Goal: Task Accomplishment & Management: Use online tool/utility

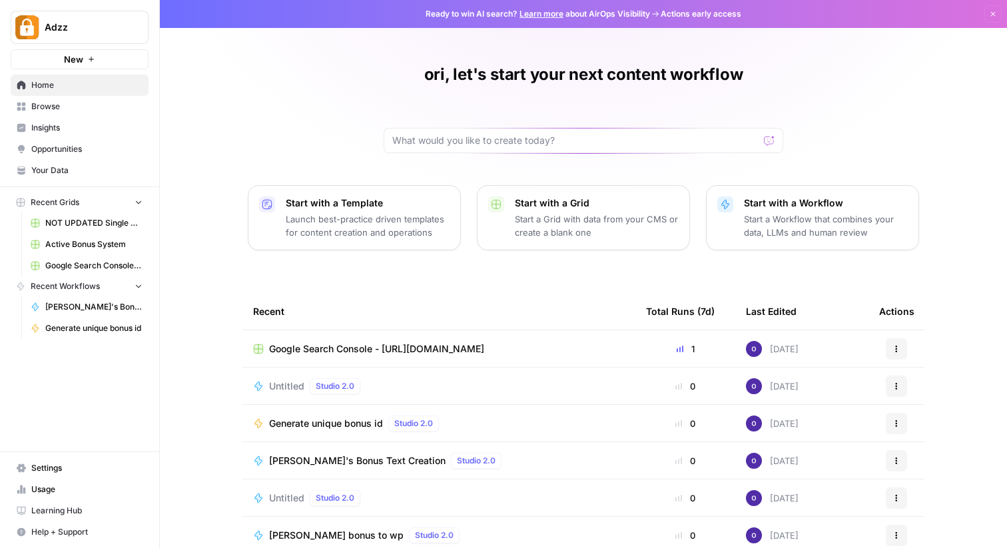
click at [46, 176] on span "Your Data" at bounding box center [86, 171] width 111 height 12
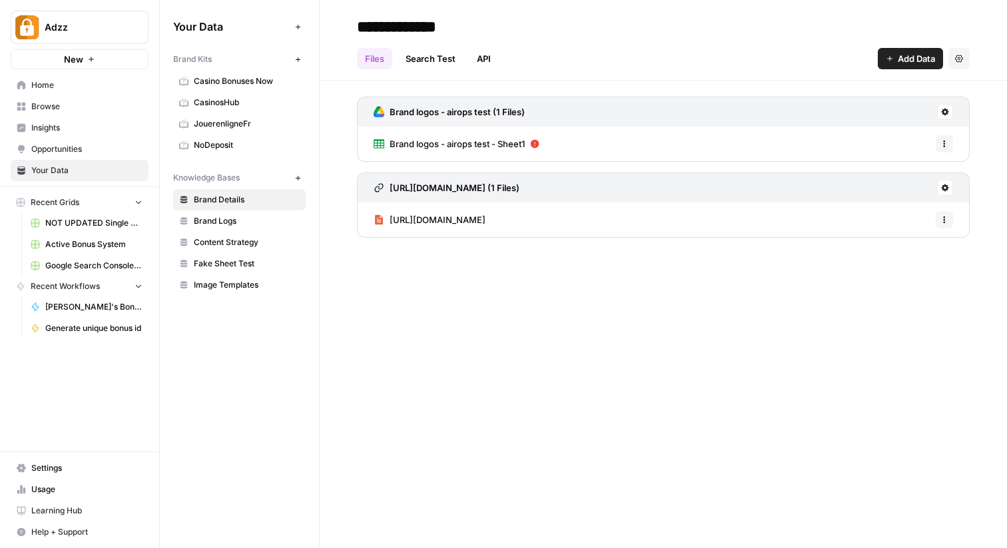
click at [398, 370] on div "**********" at bounding box center [664, 274] width 688 height 548
click at [908, 55] on span "Add Data" at bounding box center [916, 58] width 37 height 13
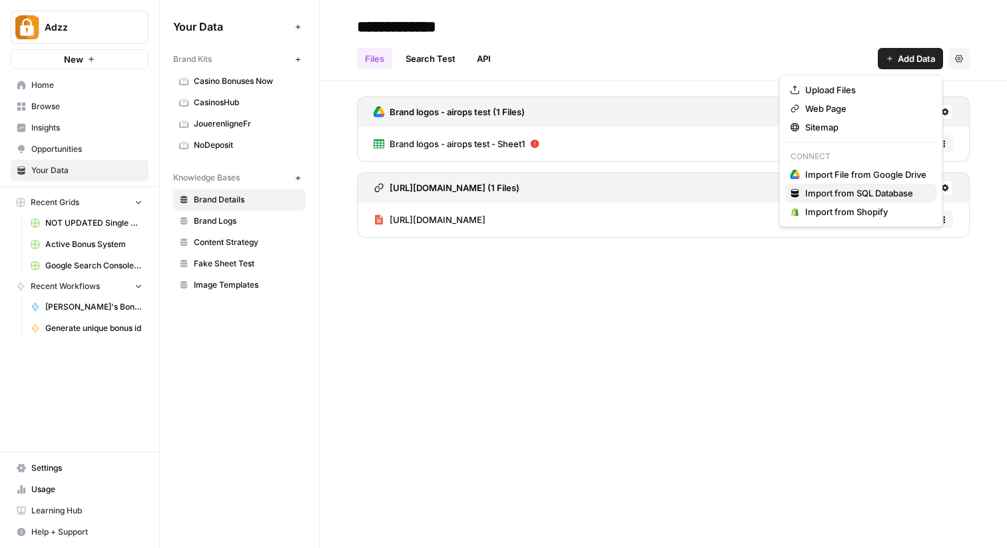
click at [820, 194] on span "Import from SQL Database" at bounding box center [866, 193] width 121 height 13
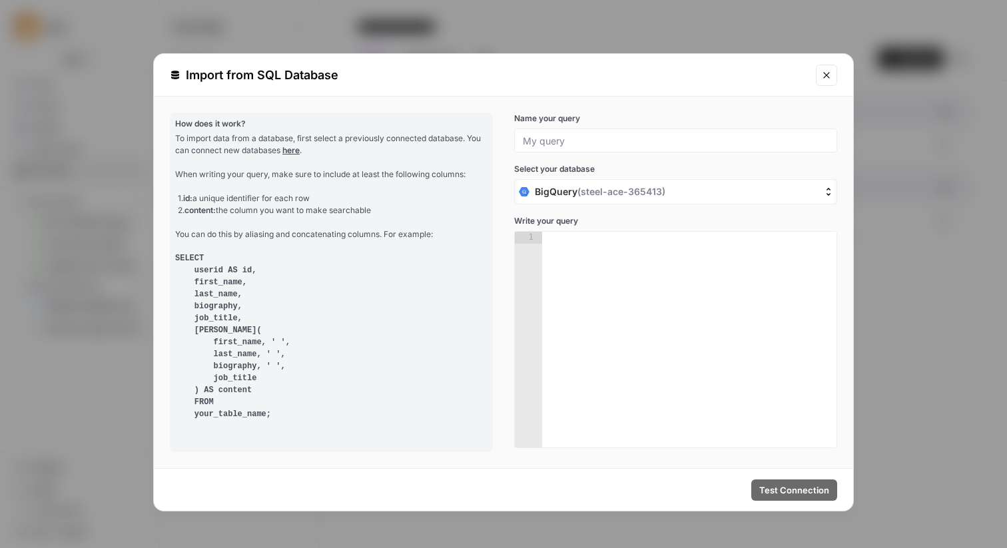
click at [566, 195] on span "BigQuery ( steel-ace-365413 )" at bounding box center [600, 191] width 131 height 13
click at [451, 192] on input "BigQuery ( steel-ace-365413 )" at bounding box center [451, 192] width 0 height 0
click at [586, 350] on div at bounding box center [689, 352] width 294 height 240
click at [551, 247] on div at bounding box center [689, 352] width 294 height 240
drag, startPoint x: 551, startPoint y: 241, endPoint x: 632, endPoint y: 392, distance: 171.4
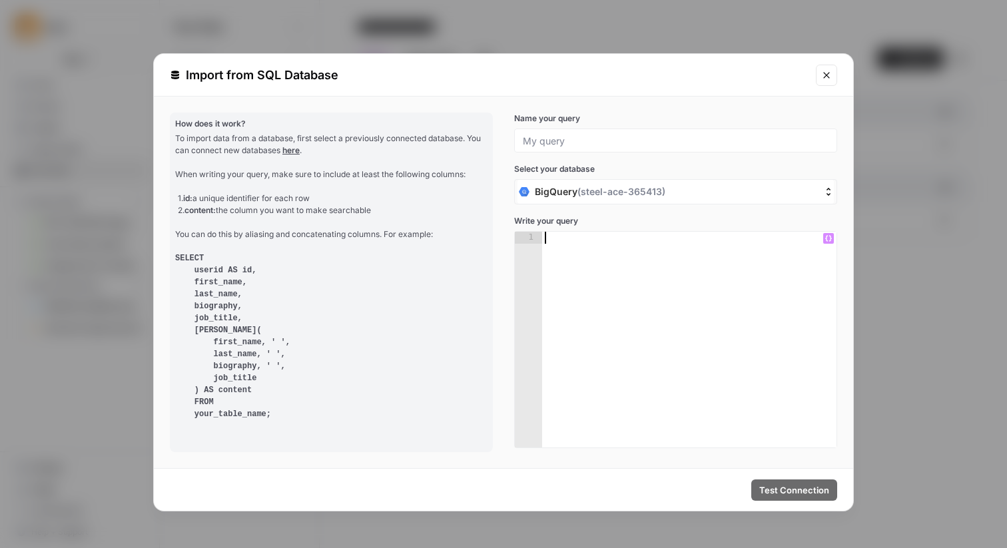
click at [632, 392] on div at bounding box center [689, 352] width 294 height 240
click at [604, 285] on div at bounding box center [689, 352] width 294 height 240
click at [263, 180] on div "To import data from a database, first select a previously connected database. Y…" at bounding box center [331, 277] width 312 height 288
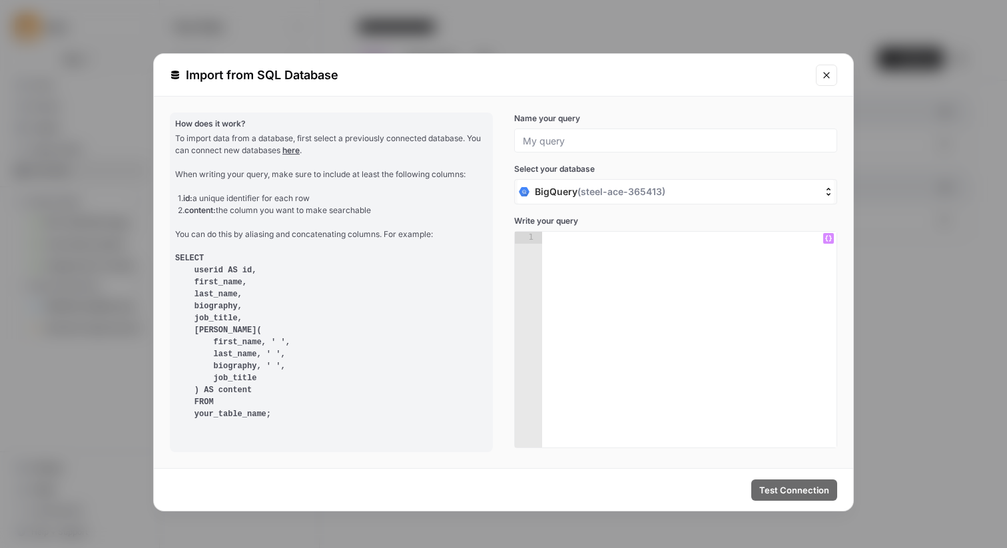
click at [574, 314] on div at bounding box center [689, 352] width 294 height 240
click at [572, 314] on div at bounding box center [689, 352] width 294 height 240
click at [561, 280] on div at bounding box center [689, 352] width 294 height 240
click at [559, 267] on div at bounding box center [689, 352] width 294 height 240
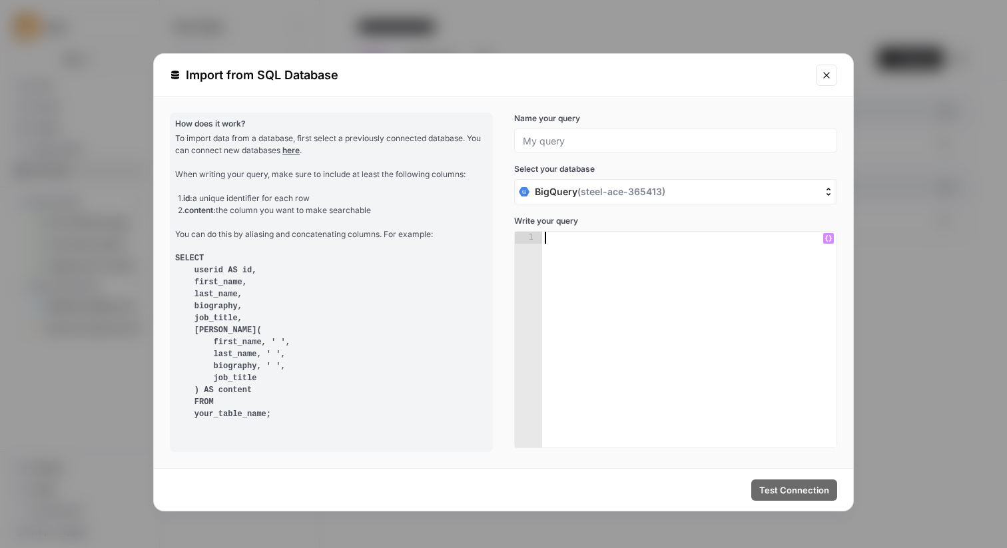
click at [559, 267] on div at bounding box center [689, 352] width 294 height 240
click at [554, 265] on div at bounding box center [689, 352] width 294 height 240
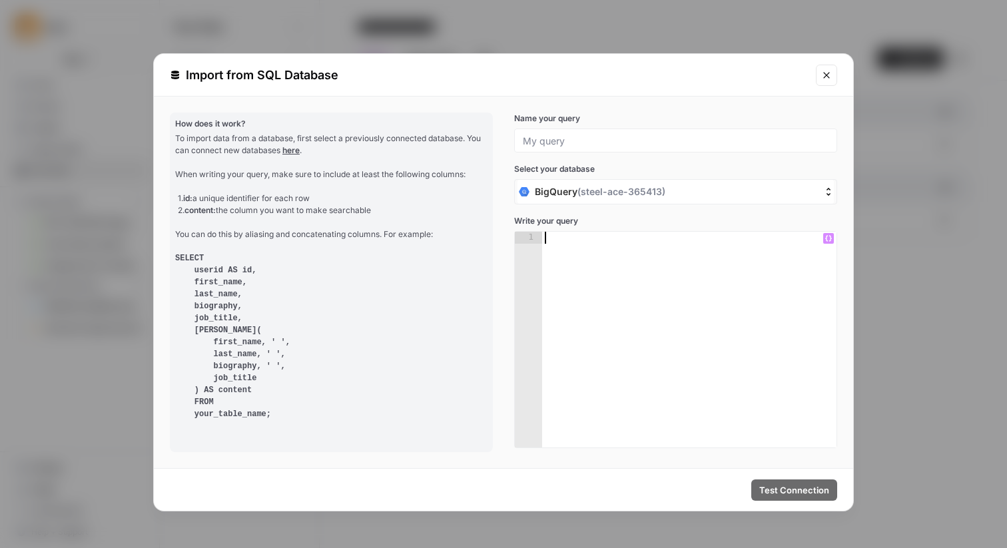
click at [547, 276] on div at bounding box center [689, 352] width 294 height 240
drag, startPoint x: 285, startPoint y: 428, endPoint x: 174, endPoint y: 226, distance: 231.1
click at [173, 226] on div "How does it work? To import data from a database, first select a previously con…" at bounding box center [331, 283] width 323 height 340
click at [187, 226] on div "To import data from a database, first select a previously connected database. Y…" at bounding box center [331, 277] width 312 height 288
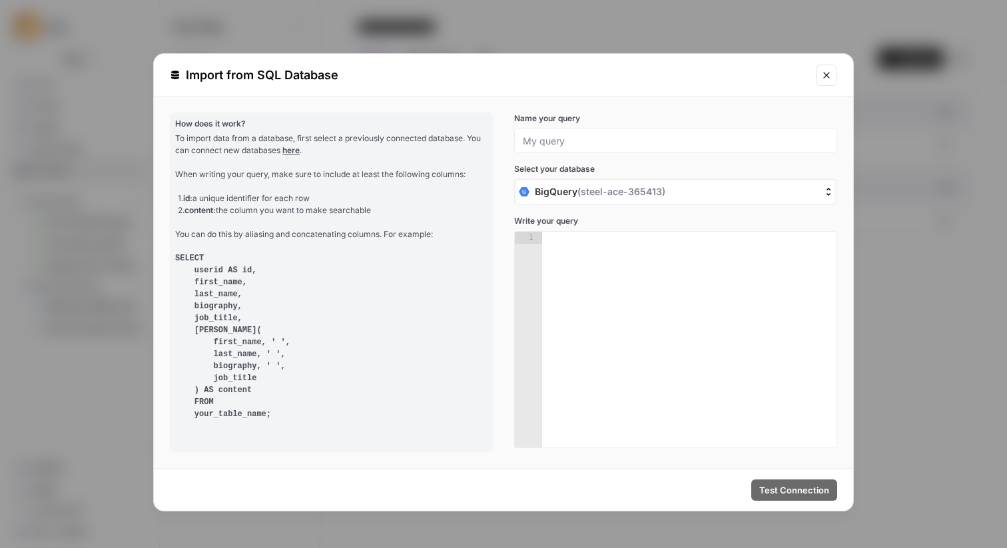
click at [230, 207] on div "1. id: a unique identifier for each row 2. content: the column you want to make…" at bounding box center [333, 205] width 310 height 24
click at [178, 124] on p "How does it work?" at bounding box center [331, 124] width 312 height 12
drag, startPoint x: 178, startPoint y: 124, endPoint x: 350, endPoint y: 406, distance: 330.1
click at [349, 404] on div "How does it work? To import data from a database, first select a previously con…" at bounding box center [331, 283] width 323 height 340
click at [648, 195] on span "( steel-ace-365413 )" at bounding box center [622, 191] width 88 height 11
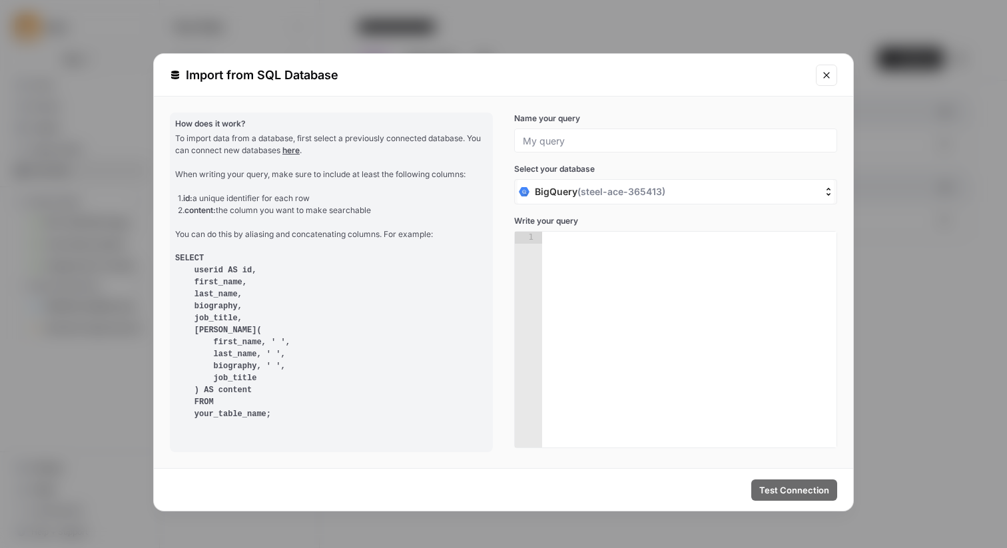
click at [451, 192] on input "BigQuery ( steel-ace-365413 )" at bounding box center [451, 192] width 0 height 0
click at [663, 322] on div at bounding box center [689, 352] width 294 height 240
click at [584, 135] on input "Name your query" at bounding box center [676, 141] width 306 height 12
click at [459, 113] on div "How does it work? To import data from a database, first select a previously con…" at bounding box center [331, 283] width 323 height 340
click at [556, 149] on div at bounding box center [675, 141] width 323 height 24
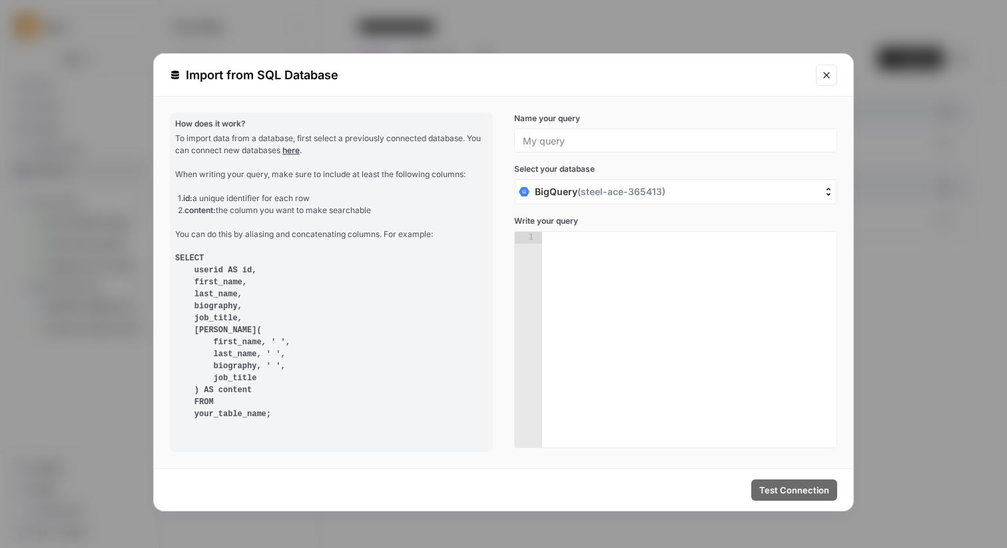
click at [556, 149] on div at bounding box center [675, 141] width 323 height 24
click at [556, 147] on div at bounding box center [675, 141] width 323 height 24
click at [554, 137] on input "Name your query" at bounding box center [676, 141] width 306 height 12
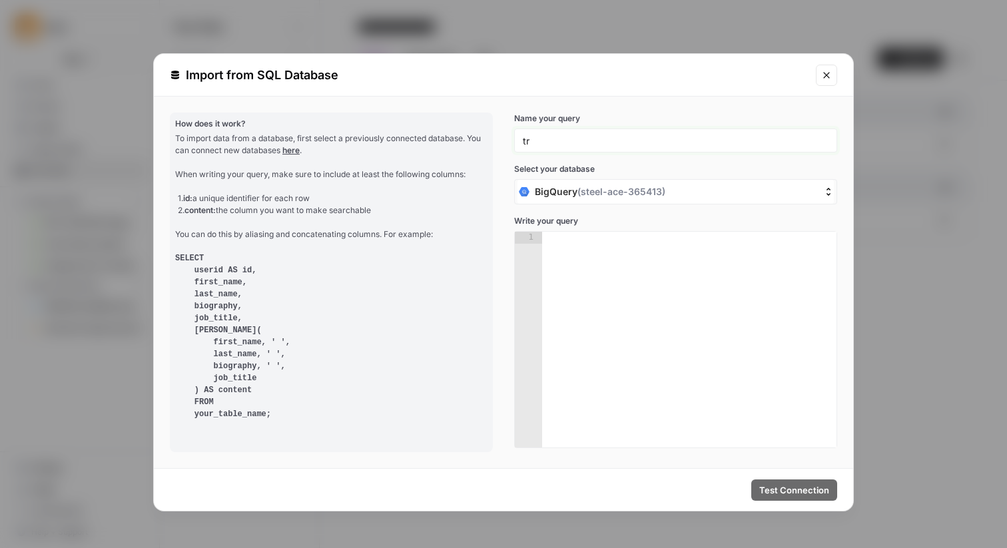
click at [563, 143] on input "tr" at bounding box center [676, 141] width 306 height 12
type input "test"
click at [555, 335] on div at bounding box center [689, 352] width 294 height 240
click at [630, 318] on div at bounding box center [689, 352] width 294 height 240
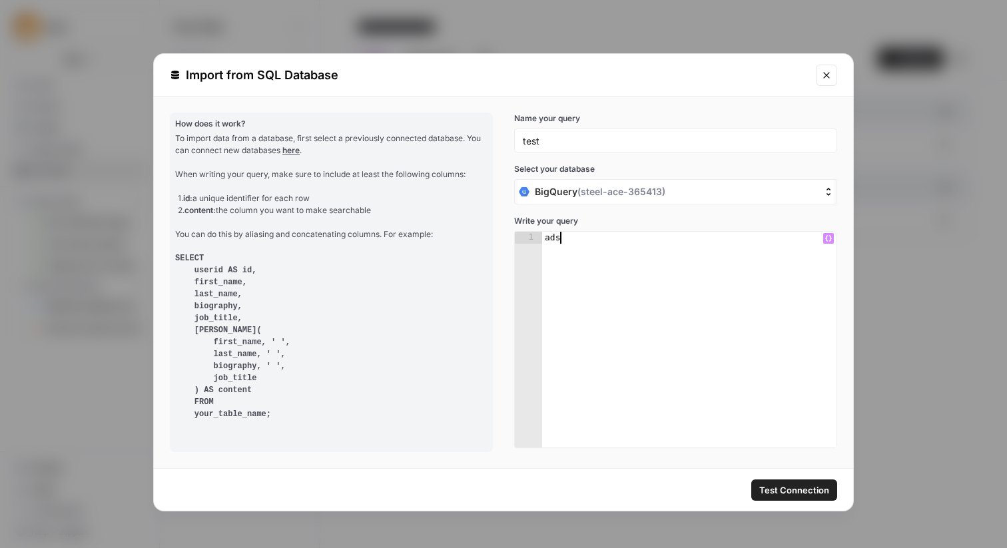
type textarea "*"
